Goal: Task Accomplishment & Management: Use online tool/utility

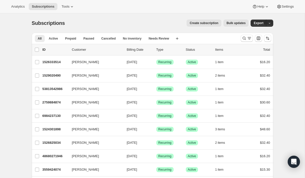
click at [232, 24] on span "Bulk updates" at bounding box center [235, 23] width 19 height 4
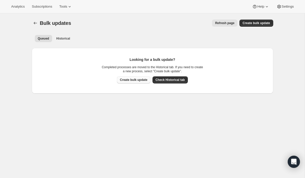
click at [139, 79] on span "Create bulk update" at bounding box center [133, 80] width 27 height 4
select select "17"
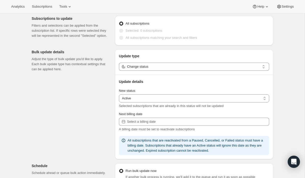
scroll to position [27, 0]
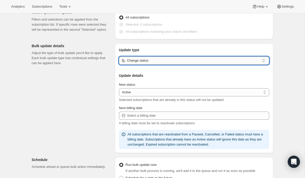
click at [162, 61] on input "Change status" at bounding box center [193, 61] width 133 height 8
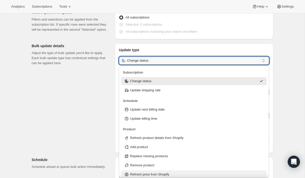
click at [167, 174] on p "Refresh price from Shopify" at bounding box center [149, 174] width 39 height 5
type input "Refresh price from Shopify"
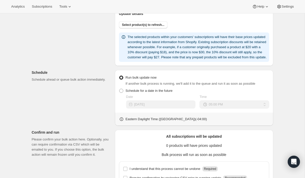
scroll to position [93, 0]
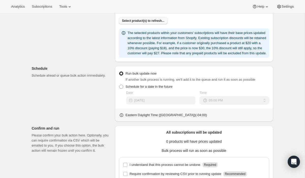
click at [162, 22] on span "Select product(s) to refresh..." at bounding box center [143, 21] width 42 height 4
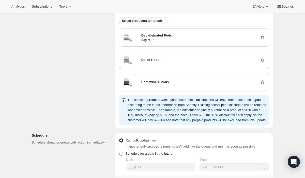
click at [144, 20] on span "Select product(s) to refresh..." at bounding box center [143, 21] width 42 height 4
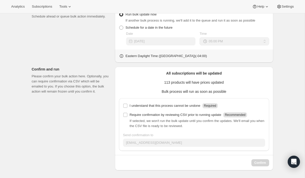
scroll to position [487, 0]
click at [125, 108] on input "I understand that this process cannot be undone Required" at bounding box center [125, 106] width 4 height 4
checkbox input "true"
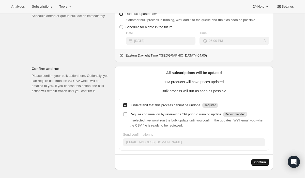
click at [261, 162] on span "Confirm" at bounding box center [260, 162] width 12 height 4
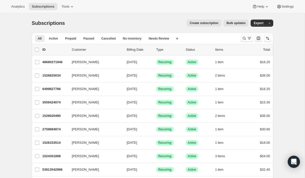
click at [231, 24] on span "Bulk updates" at bounding box center [235, 23] width 19 height 4
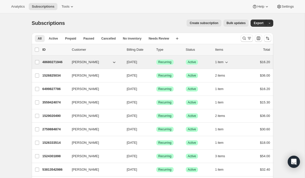
click at [56, 62] on p "48680271946" at bounding box center [54, 62] width 25 height 5
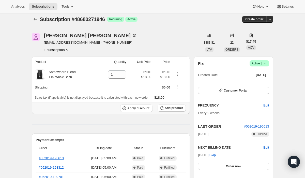
scroll to position [4, 0]
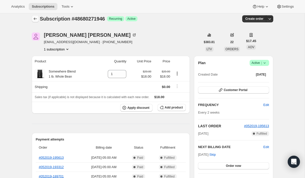
click at [36, 18] on icon "Subscriptions" at bounding box center [35, 18] width 5 height 5
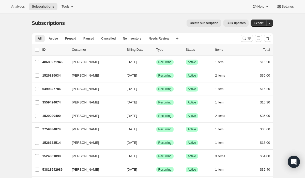
click at [232, 24] on span "Bulk updates" at bounding box center [235, 23] width 19 height 4
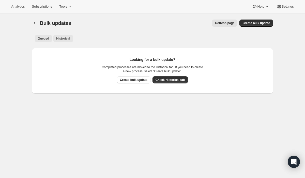
click at [73, 38] on button "Historical" at bounding box center [63, 38] width 20 height 7
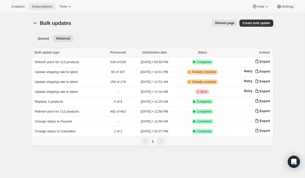
click at [36, 9] on button "Subscriptions" at bounding box center [42, 6] width 26 height 7
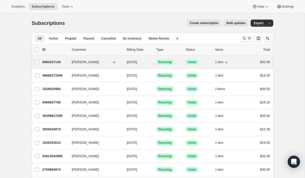
click at [54, 62] on p "6984237130" at bounding box center [54, 62] width 25 height 5
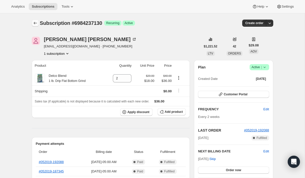
click at [36, 22] on icon "Subscriptions" at bounding box center [35, 23] width 5 height 5
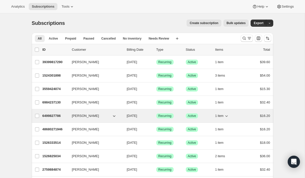
click at [48, 116] on p "6499827786" at bounding box center [54, 115] width 25 height 5
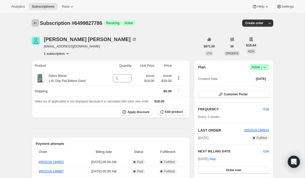
click at [35, 24] on icon "Subscriptions" at bounding box center [35, 23] width 5 height 5
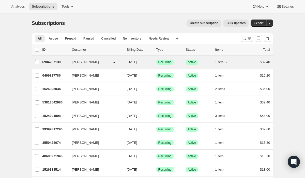
click at [52, 62] on p "6984237130" at bounding box center [54, 62] width 25 height 5
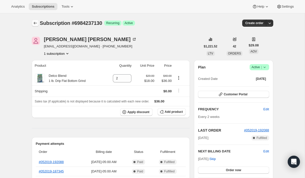
click at [35, 24] on icon "Subscriptions" at bounding box center [35, 23] width 5 height 5
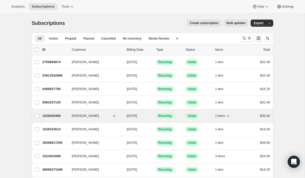
click at [61, 116] on p "1529020490" at bounding box center [54, 115] width 25 height 5
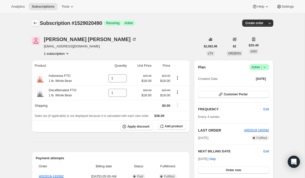
click at [35, 23] on icon "Subscriptions" at bounding box center [35, 23] width 5 height 5
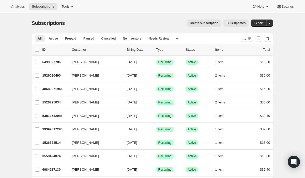
click at [241, 24] on span "Bulk updates" at bounding box center [235, 23] width 19 height 4
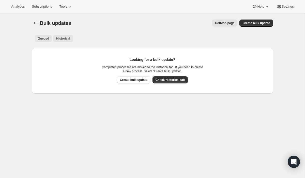
click at [65, 37] on span "Historical" at bounding box center [63, 39] width 14 height 4
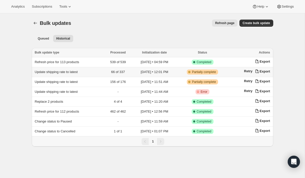
click at [59, 72] on span "Update shipping rate to latest" at bounding box center [56, 72] width 43 height 4
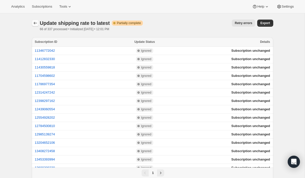
click at [37, 23] on icon "button" at bounding box center [35, 23] width 5 height 5
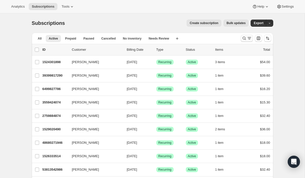
click at [244, 38] on icon "Search and filter results" at bounding box center [243, 38] width 3 height 3
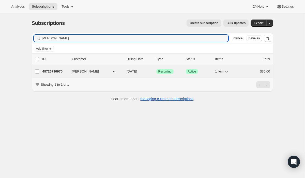
type input "[PERSON_NAME]"
click at [58, 69] on p "48726736970" at bounding box center [54, 71] width 25 height 5
